Goal: Book appointment/travel/reservation

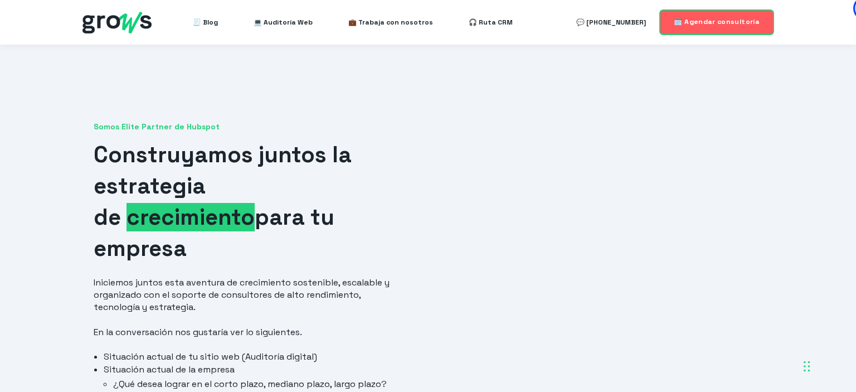
click at [725, 27] on link "🗓️ Agendar consultoría" at bounding box center [717, 22] width 114 height 24
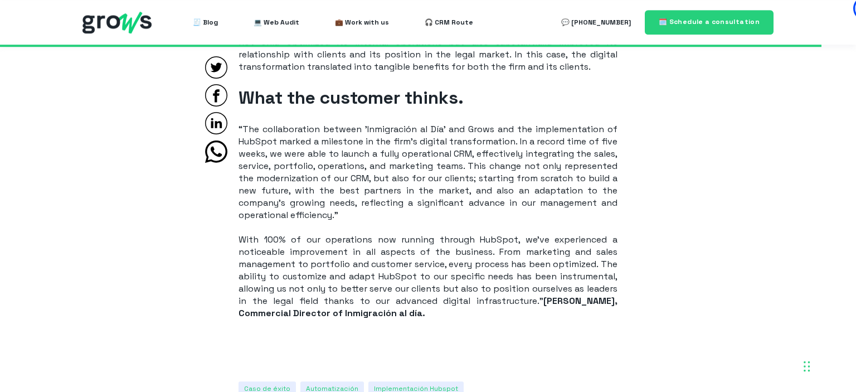
scroll to position [5238, 0]
